Goal: Find specific page/section: Find specific page/section

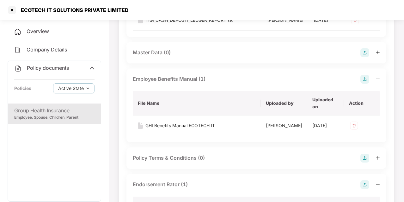
scroll to position [175, 0]
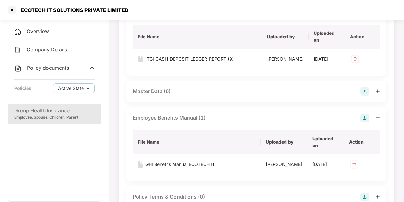
click at [91, 67] on icon "up" at bounding box center [92, 68] width 4 height 3
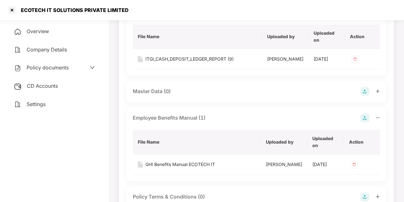
click at [55, 84] on span "CD Accounts" at bounding box center [42, 86] width 31 height 6
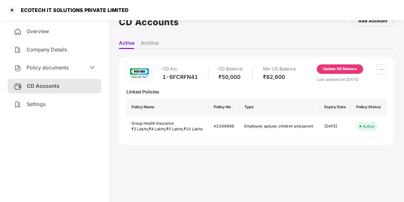
scroll to position [0, 0]
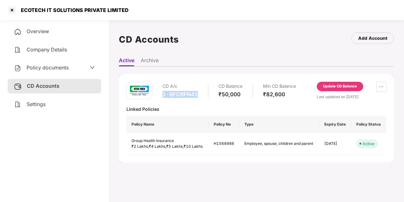
drag, startPoint x: 162, startPoint y: 94, endPoint x: 199, endPoint y: 95, distance: 37.0
click at [199, 95] on div "CD A/c 1-6FCRFN41 CD Balance ₹50,000 Min CD Balance ₹82,600" at bounding box center [228, 91] width 133 height 18
copy div "1-6FCRFN41"
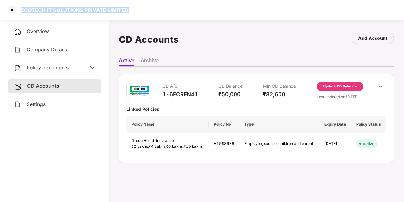
drag, startPoint x: 22, startPoint y: 10, endPoint x: 129, endPoint y: 15, distance: 106.6
click at [129, 15] on div "ECOTECH IT SOLUTIONS PRIVATE LIMITED" at bounding box center [202, 10] width 404 height 20
copy div "ECOTECH IT SOLUTIONS PRIVATE LIMITED"
click at [12, 11] on div at bounding box center [12, 10] width 10 height 10
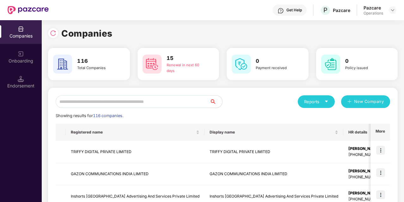
click at [93, 104] on input "text" at bounding box center [133, 101] width 154 height 13
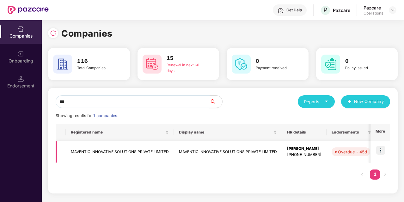
type input "***"
click at [91, 148] on td "MAVENTIC INNOVATIVE SOLUTIONS PRIVATE LIMITED" at bounding box center [120, 152] width 108 height 22
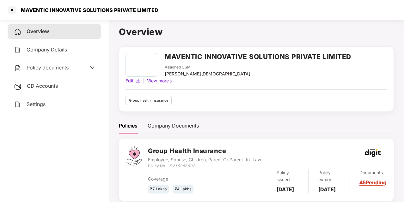
click at [59, 87] on div "CD Accounts" at bounding box center [55, 86] width 94 height 15
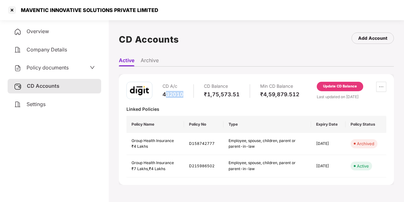
drag, startPoint x: 164, startPoint y: 93, endPoint x: 187, endPoint y: 93, distance: 22.4
click at [187, 93] on div "CD A/c 432010 CD Balance ₹1,75,573.51 Min CD Balance ₹4,59,879.512" at bounding box center [230, 91] width 137 height 18
drag, startPoint x: 187, startPoint y: 93, endPoint x: 160, endPoint y: 94, distance: 26.2
click at [160, 94] on div "CD A/c 432010 CD Balance ₹1,75,573.51 Min CD Balance ₹4,59,879.512" at bounding box center [212, 91] width 173 height 18
drag, startPoint x: 160, startPoint y: 94, endPoint x: 177, endPoint y: 95, distance: 16.5
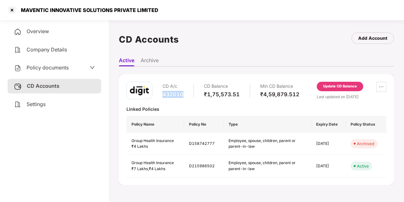
click at [177, 95] on div "CD A/c 432010 CD Balance ₹1,75,573.51 Min CD Balance ₹4,59,879.512" at bounding box center [212, 91] width 173 height 18
copy div "432010"
drag, startPoint x: 21, startPoint y: 8, endPoint x: 49, endPoint y: 16, distance: 29.4
click at [49, 16] on div "MAVENTIC INNOVATIVE SOLUTIONS PRIVATE LIMITED" at bounding box center [202, 10] width 404 height 20
copy div "MAVENTIC"
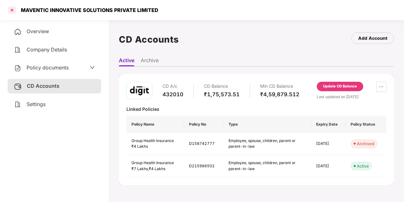
click at [13, 9] on div at bounding box center [12, 10] width 10 height 10
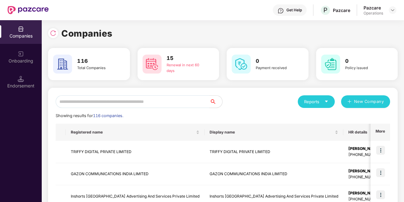
click at [25, 35] on div "Companies" at bounding box center [21, 36] width 42 height 6
drag, startPoint x: 94, startPoint y: 95, endPoint x: 86, endPoint y: 100, distance: 9.3
click at [86, 100] on input "text" at bounding box center [133, 101] width 154 height 13
paste input "**********"
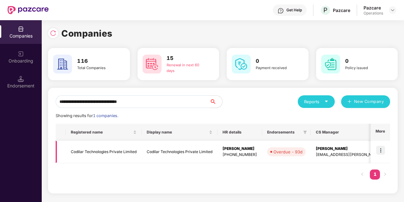
type input "**********"
click at [80, 154] on td "Codilar Technologies Private Limited" at bounding box center [104, 152] width 76 height 22
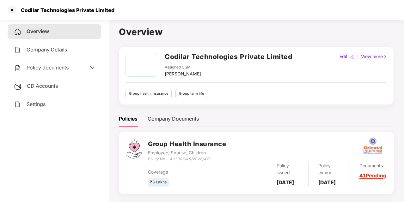
click at [65, 66] on span "Policy documents" at bounding box center [48, 67] width 42 height 6
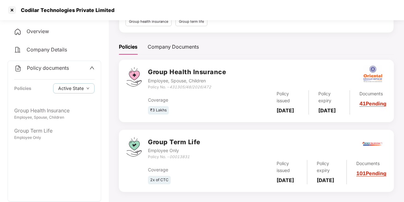
scroll to position [72, 0]
click at [94, 68] on icon "up" at bounding box center [91, 67] width 5 height 5
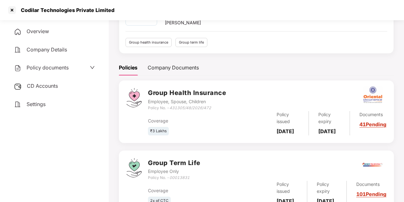
scroll to position [51, 0]
click at [47, 88] on span "CD Accounts" at bounding box center [42, 86] width 31 height 6
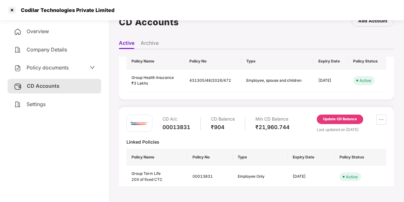
scroll to position [45, 0]
click at [63, 68] on span "Policy documents" at bounding box center [48, 67] width 42 height 6
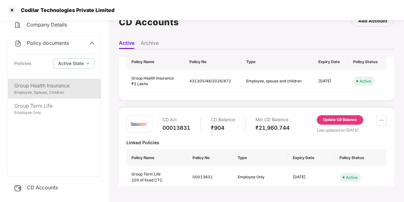
scroll to position [0, 0]
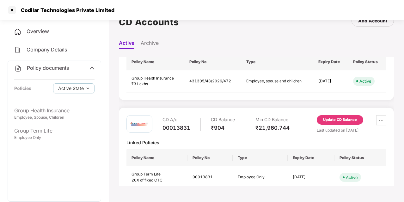
click at [92, 69] on icon "up" at bounding box center [91, 67] width 5 height 5
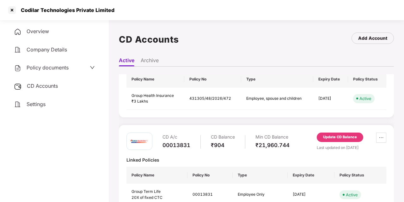
click at [75, 69] on div "Policy documents" at bounding box center [54, 68] width 81 height 8
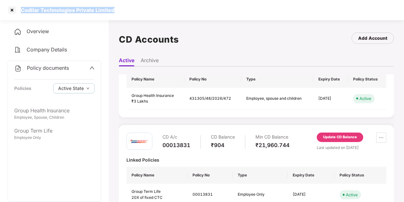
drag, startPoint x: 21, startPoint y: 9, endPoint x: 118, endPoint y: 14, distance: 96.5
click at [118, 14] on div "Codilar Technologies Private Limited" at bounding box center [202, 10] width 404 height 20
copy div "Codilar Technologies Private Limited"
click at [31, 9] on div "Codilar Technologies Private Limited" at bounding box center [65, 10] width 97 height 6
drag, startPoint x: 22, startPoint y: 9, endPoint x: 73, endPoint y: 15, distance: 51.5
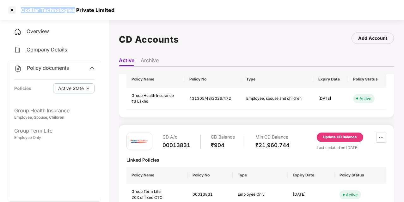
click at [73, 15] on div "Codilar Technologies Private Limited" at bounding box center [60, 10] width 107 height 10
copy div "Codilar Technologies"
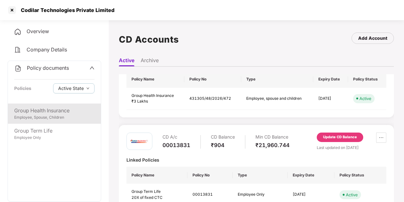
click at [37, 119] on div "Employee, Spouse, Children" at bounding box center [54, 118] width 80 height 6
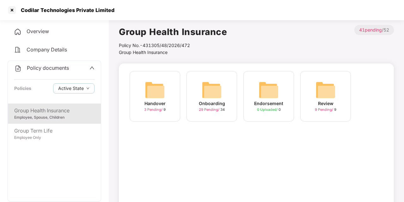
click at [212, 107] on div "29 Pending / 34" at bounding box center [212, 109] width 26 height 5
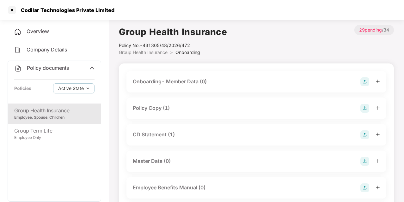
click at [156, 111] on div "Policy Copy (1)" at bounding box center [151, 108] width 37 height 8
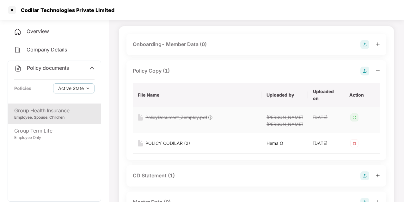
scroll to position [38, 0]
click at [165, 147] on div "POLICY CODILAR (2)" at bounding box center [167, 143] width 45 height 7
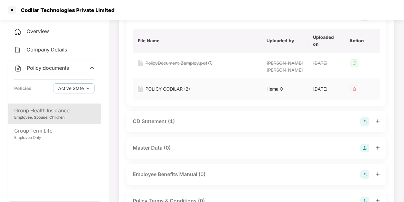
scroll to position [93, 0]
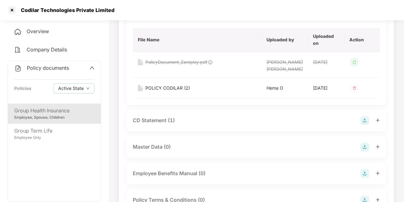
click at [160, 125] on div "CD Statement (1)" at bounding box center [256, 120] width 247 height 9
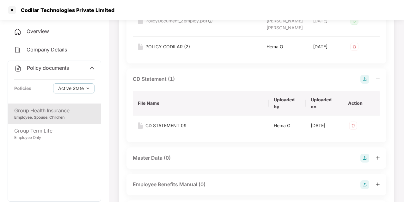
scroll to position [135, 0]
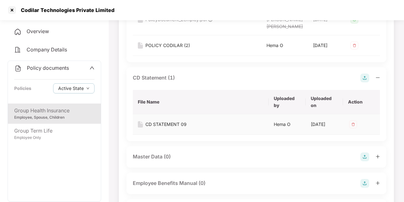
click at [166, 128] on div "CD STATEMENT 09" at bounding box center [165, 124] width 41 height 7
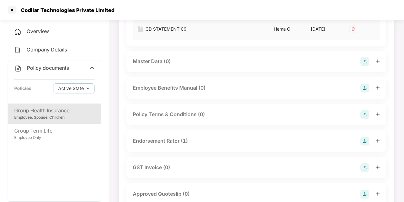
scroll to position [259, 0]
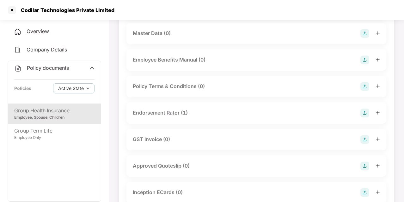
click at [164, 117] on div "Endorsement Rator (1)" at bounding box center [160, 113] width 55 height 8
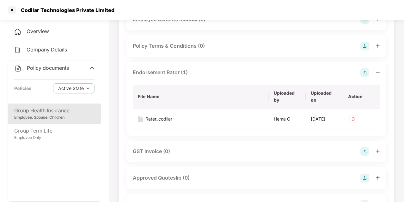
scroll to position [300, 0]
click at [161, 122] on div "Rater_codilar" at bounding box center [158, 118] width 27 height 7
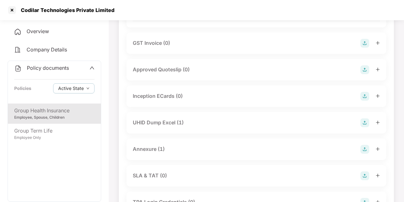
scroll to position [427, 0]
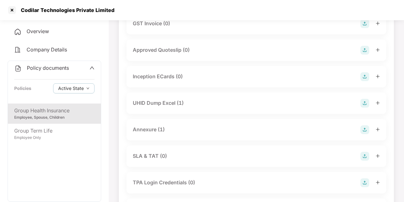
click at [156, 134] on div "Annexure (1)" at bounding box center [149, 130] width 32 height 8
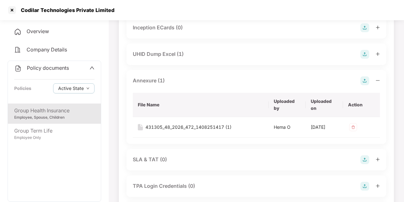
scroll to position [476, 0]
click at [159, 130] on div "431305_48_2026_472_1408251417 (1)" at bounding box center [188, 127] width 86 height 7
click at [173, 58] on div "UHID Dump Excel (1)" at bounding box center [158, 54] width 51 height 8
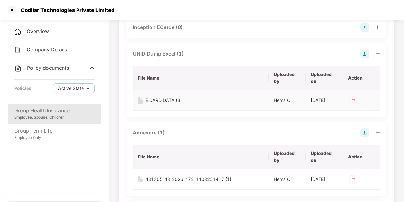
click at [166, 104] on div "E CARD DATA (3)" at bounding box center [163, 100] width 36 height 7
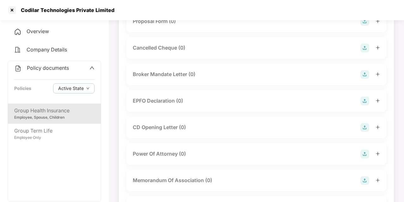
scroll to position [720, 0]
click at [92, 64] on span at bounding box center [91, 68] width 5 height 8
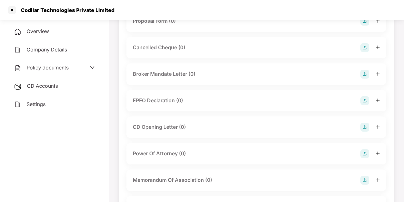
click at [52, 88] on span "CD Accounts" at bounding box center [42, 86] width 31 height 6
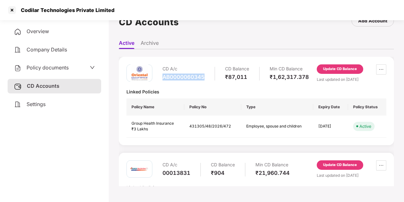
drag, startPoint x: 163, startPoint y: 76, endPoint x: 207, endPoint y: 79, distance: 44.3
click at [207, 79] on div "CD A/c AB0000060345 CD Balance ₹87,011 Min CD Balance ₹1,62,317.378" at bounding box center [235, 73] width 146 height 18
copy div "AB0000060345"
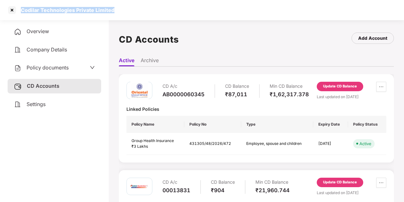
drag, startPoint x: 21, startPoint y: 9, endPoint x: 121, endPoint y: 11, distance: 99.9
click at [121, 11] on div "Codilar Technologies Private Limited" at bounding box center [202, 10] width 404 height 20
copy div "Codilar Technologies Private Limited"
